Goal: Find specific page/section: Find specific page/section

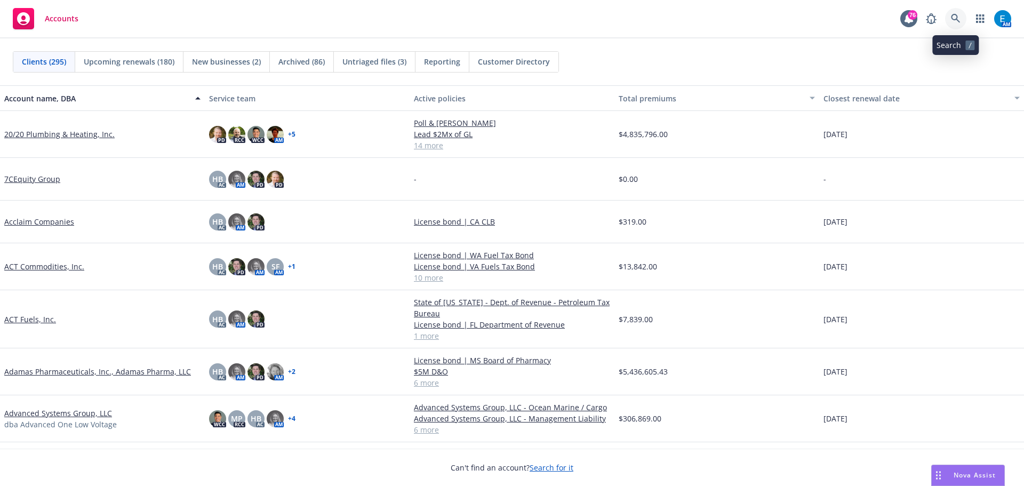
click at [957, 19] on icon at bounding box center [956, 19] width 10 height 10
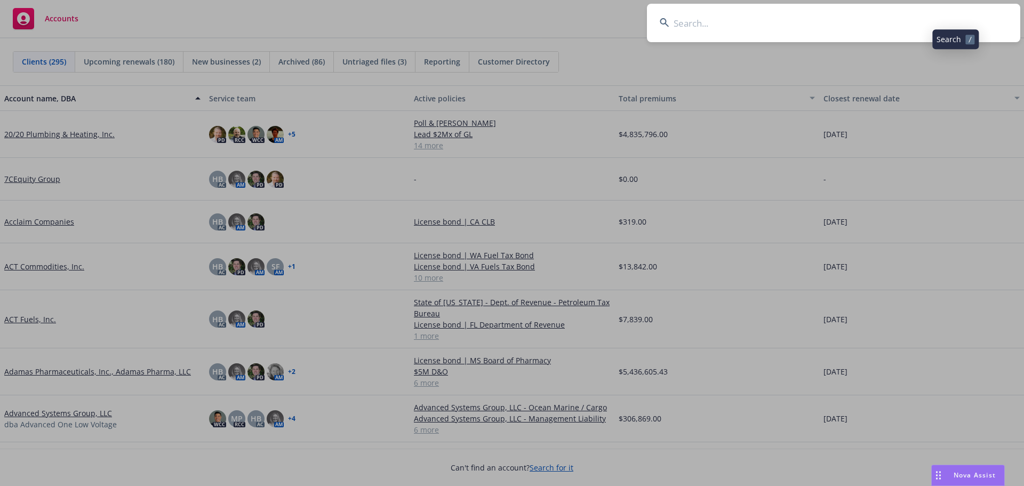
click at [929, 18] on input at bounding box center [833, 23] width 373 height 38
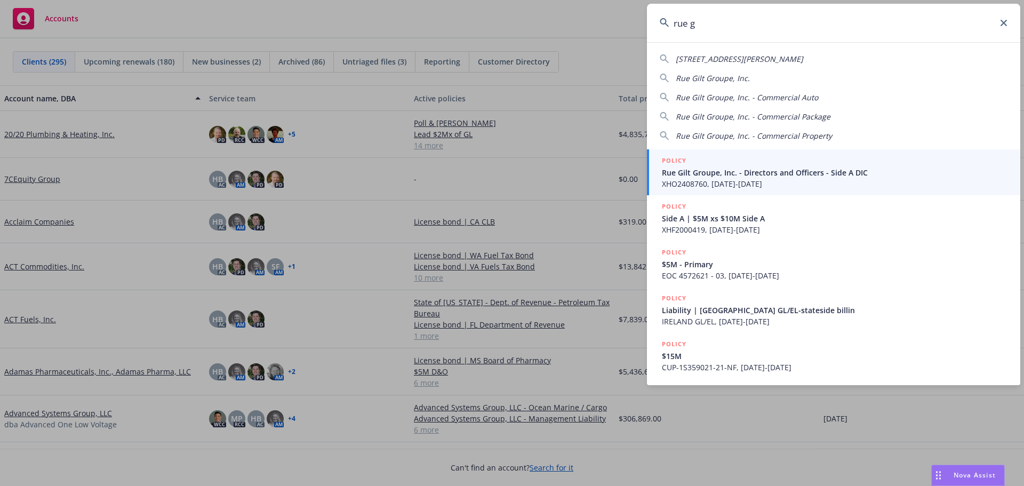
click at [715, 77] on span "Rue Gilt Groupe, Inc." at bounding box center [713, 78] width 74 height 10
type input "Rue Gilt Groupe, Inc."
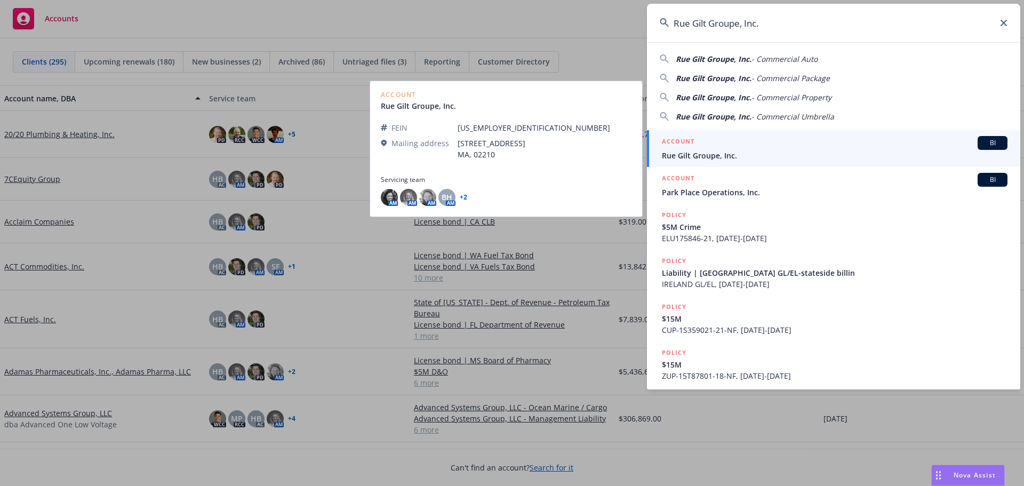
click at [706, 157] on span "Rue Gilt Groupe, Inc." at bounding box center [835, 155] width 346 height 11
